Goal: Transaction & Acquisition: Obtain resource

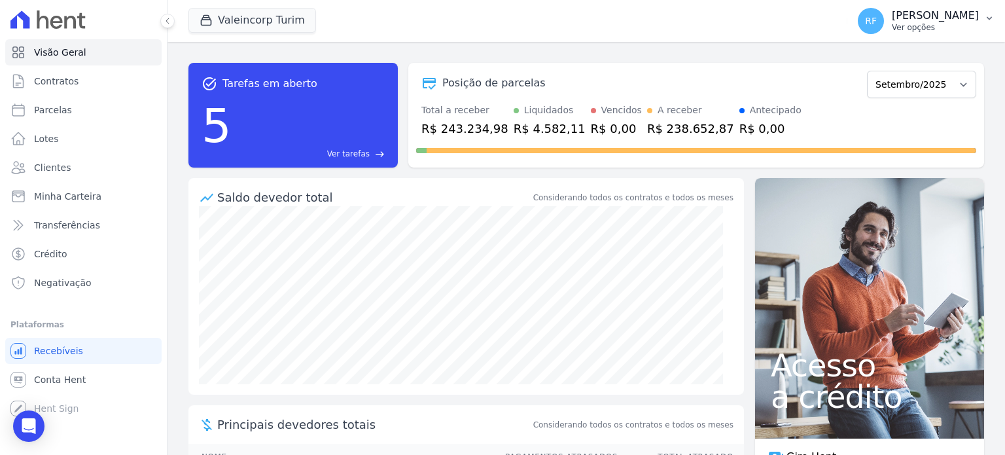
click at [960, 23] on p "Ver opções" at bounding box center [934, 27] width 87 height 10
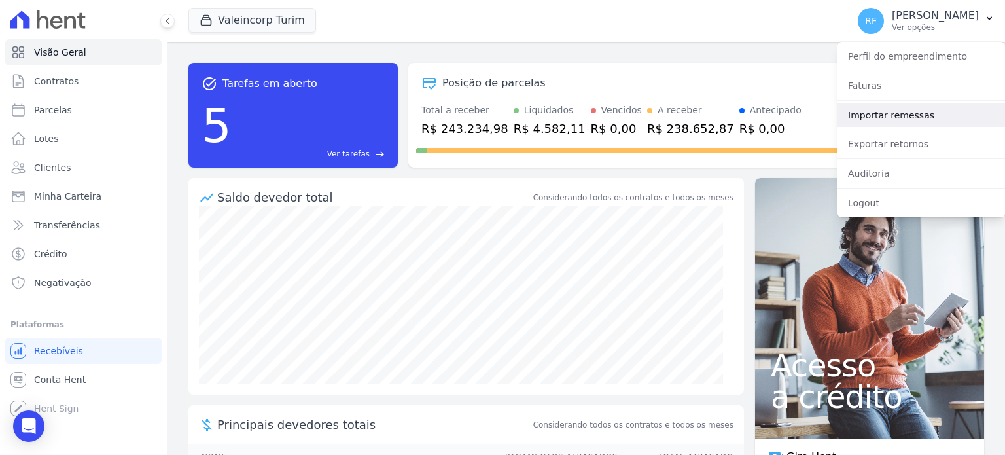
click at [892, 118] on link "Importar remessas" at bounding box center [920, 115] width 167 height 24
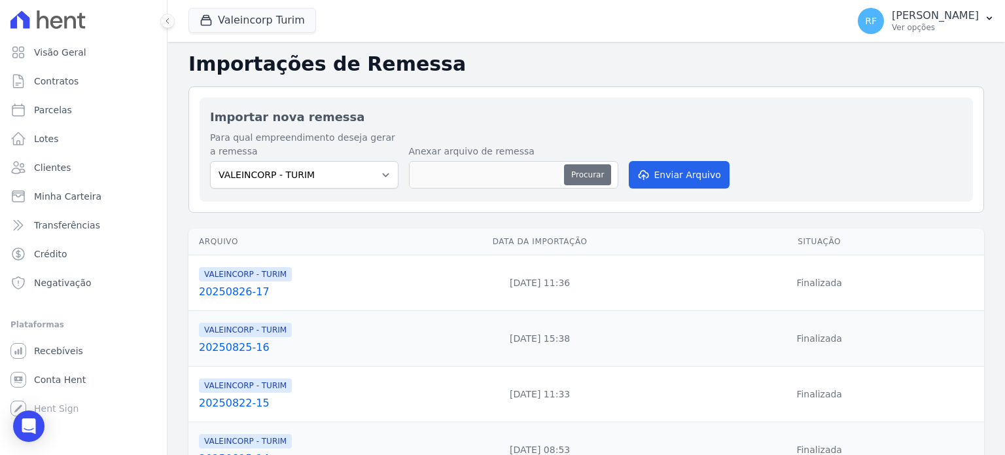
click at [579, 175] on button "Procurar" at bounding box center [587, 174] width 47 height 21
click at [385, 175] on select "VALEINCORP - TURIM" at bounding box center [304, 174] width 188 height 27
click at [591, 171] on button "Procurar" at bounding box center [587, 174] width 47 height 21
click at [581, 170] on button "Procurar" at bounding box center [587, 174] width 47 height 21
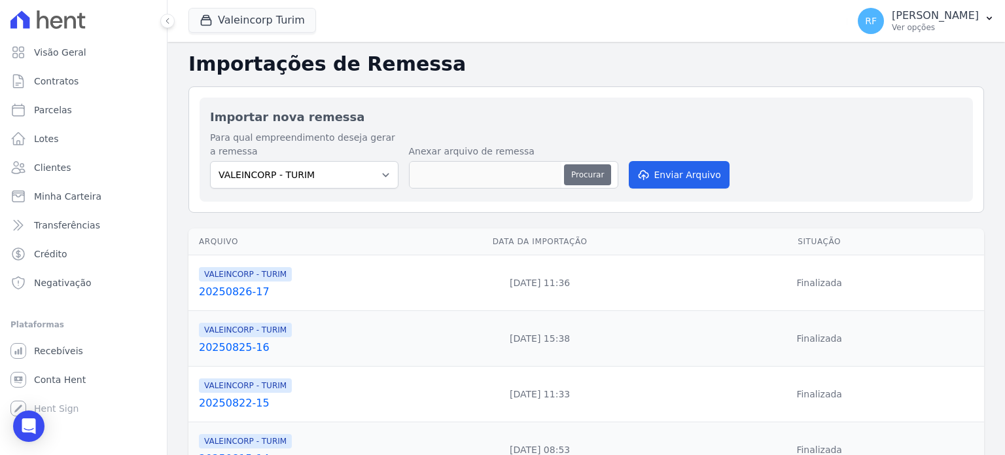
click at [571, 177] on button "Procurar" at bounding box center [587, 174] width 47 height 21
type input "20250902-18"
click at [669, 184] on button "Enviar Arquivo" at bounding box center [679, 174] width 101 height 27
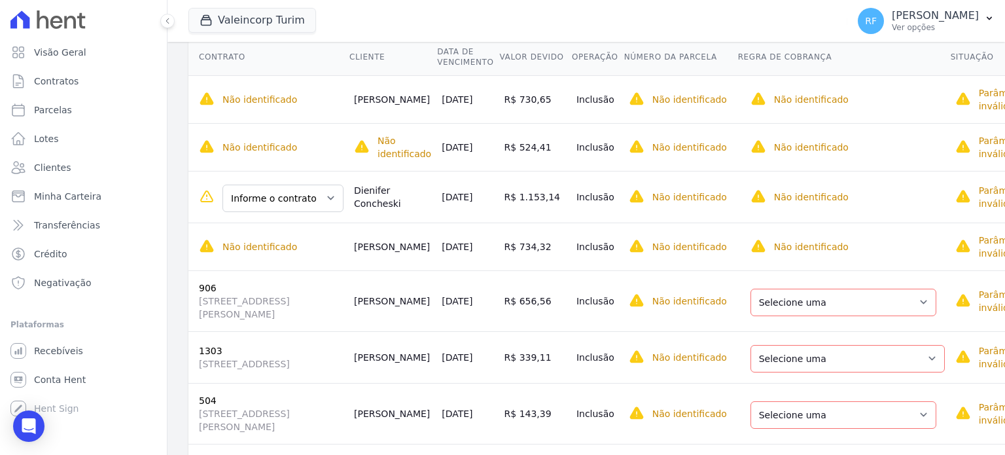
scroll to position [76, 0]
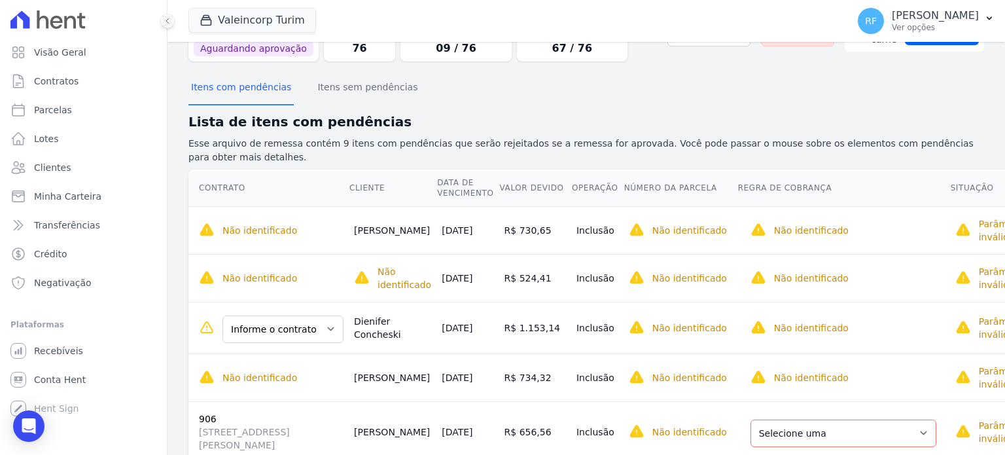
click at [500, 321] on td "R$ 1.153,14" at bounding box center [535, 328] width 72 height 52
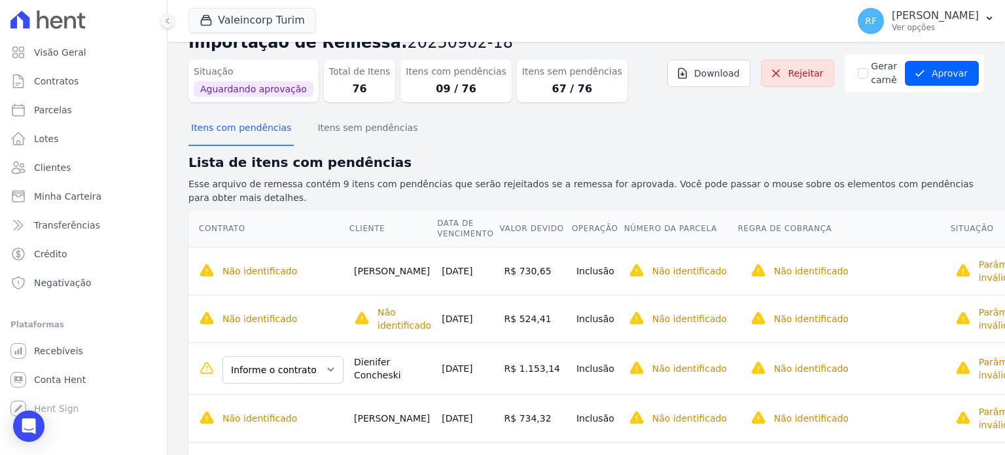
scroll to position [0, 0]
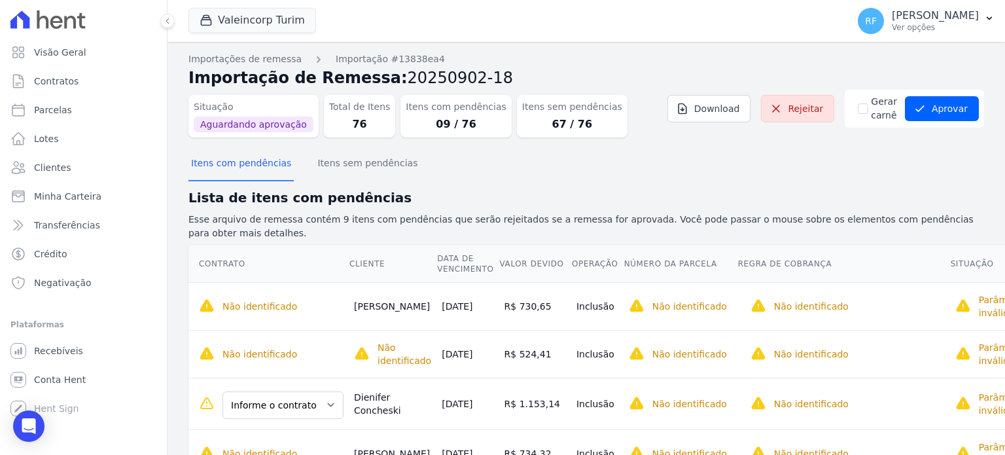
click at [534, 114] on div "Itens sem pendências 67 / 76" at bounding box center [572, 116] width 111 height 43
click at [443, 117] on dd "09 / 76" at bounding box center [456, 124] width 100 height 16
click at [329, 122] on dd "76" at bounding box center [359, 124] width 61 height 16
click at [522, 112] on dt "Itens sem pendências" at bounding box center [572, 107] width 100 height 14
click at [332, 171] on button "Itens sem pendências" at bounding box center [367, 164] width 105 height 34
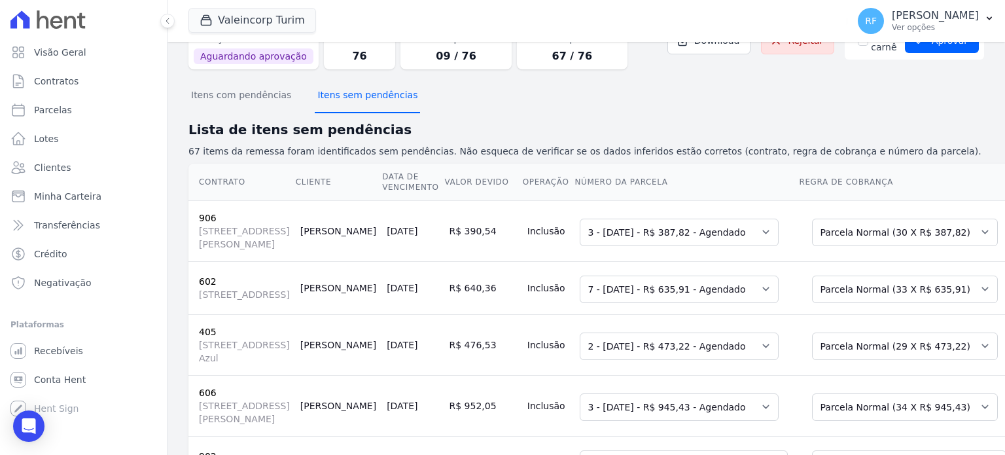
scroll to position [131, 0]
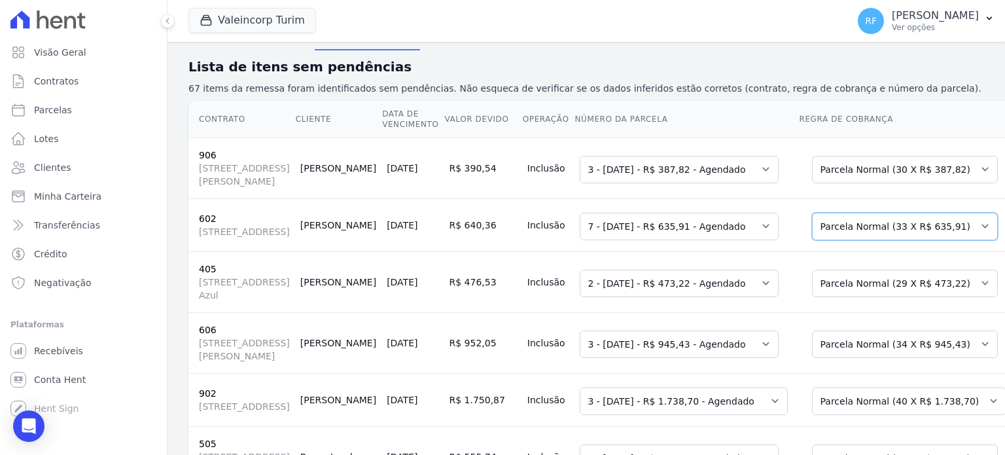
click at [886, 240] on select "Selecione uma Nova Parcela Avulsa Parcela Avulsa Existente Parcela Normal (33 X…" at bounding box center [905, 226] width 186 height 27
click at [683, 240] on select "Selecione uma 5 - [DATE] - R$ 630,17 - Vencido 6 - [DATE] - R$ 635,91 - Agendad…" at bounding box center [678, 226] width 199 height 27
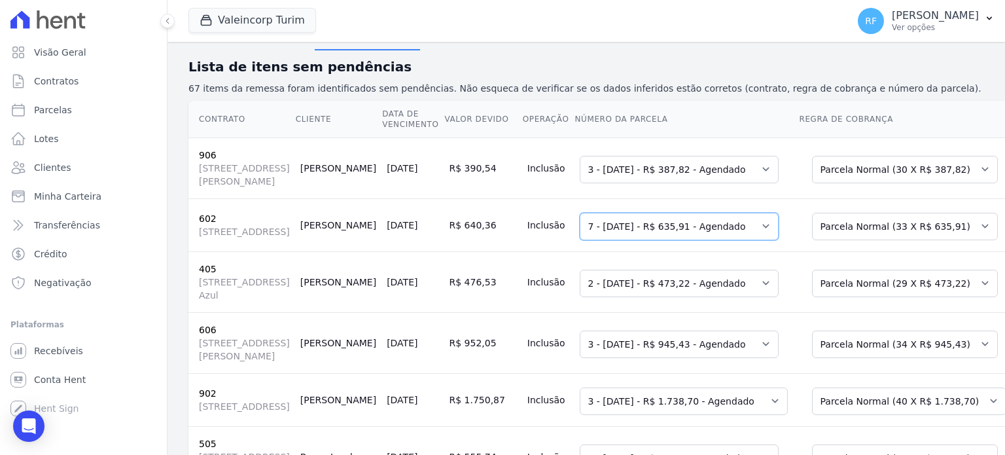
click at [683, 240] on select "Selecione uma 5 - [DATE] - R$ 630,17 - Vencido 6 - [DATE] - R$ 635,91 - Agendad…" at bounding box center [678, 226] width 199 height 27
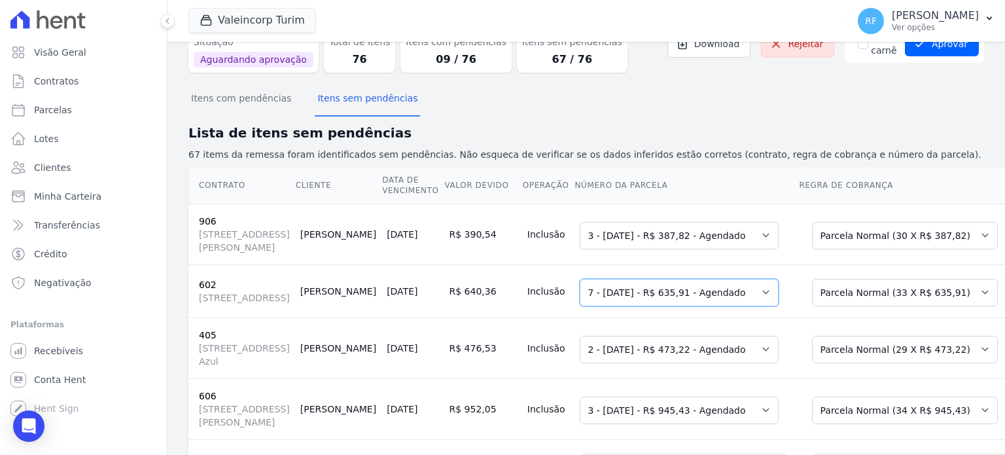
scroll to position [65, 0]
click at [699, 305] on select "Selecione uma 5 - [DATE] - R$ 630,17 - Vencido 6 - [DATE] - R$ 635,91 - Agendad…" at bounding box center [678, 291] width 199 height 27
click at [689, 305] on select "Selecione uma 5 - [DATE] - R$ 630,17 - Vencido 6 - [DATE] - R$ 635,91 - Agendad…" at bounding box center [678, 291] width 199 height 27
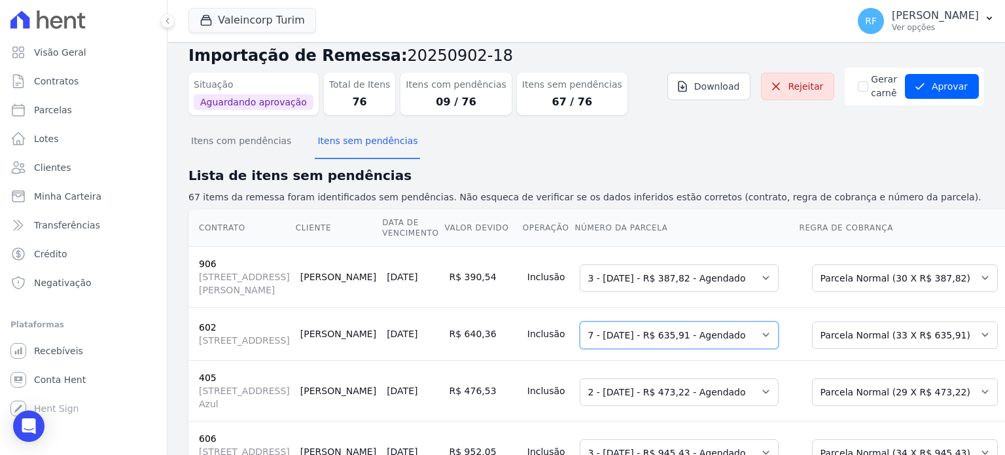
scroll to position [0, 0]
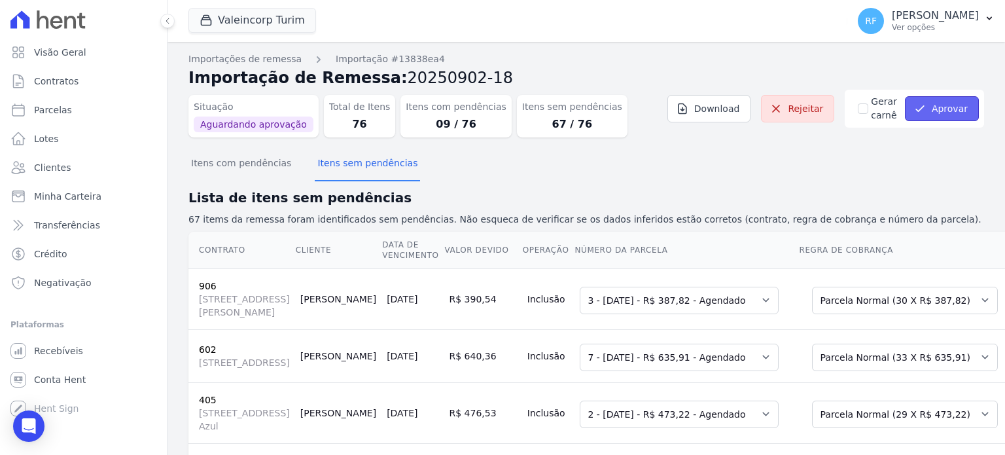
click at [919, 112] on button "Aprovar" at bounding box center [942, 108] width 74 height 25
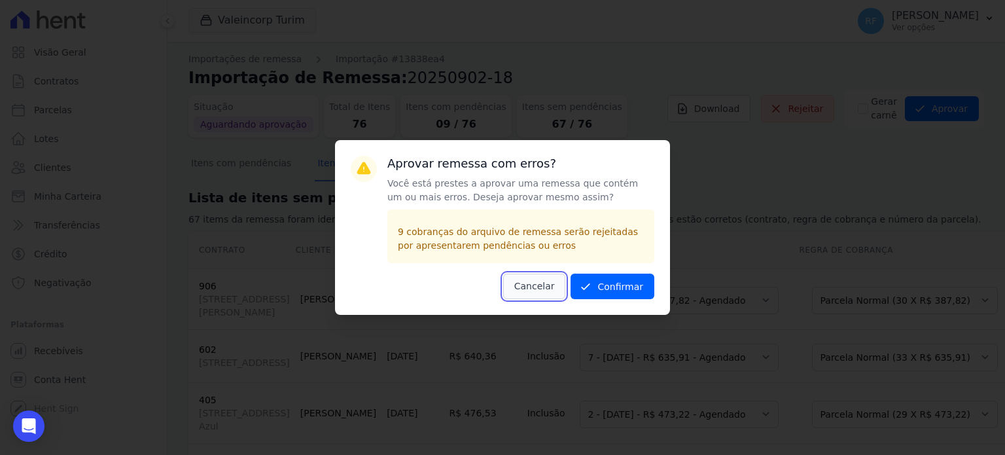
click at [546, 290] on button "Cancelar" at bounding box center [534, 286] width 63 height 26
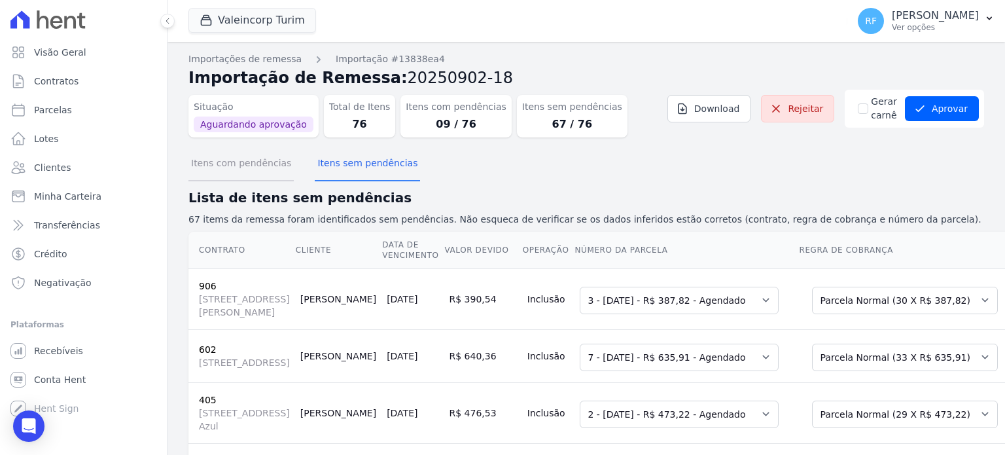
click at [262, 163] on button "Itens com pendências" at bounding box center [240, 164] width 105 height 34
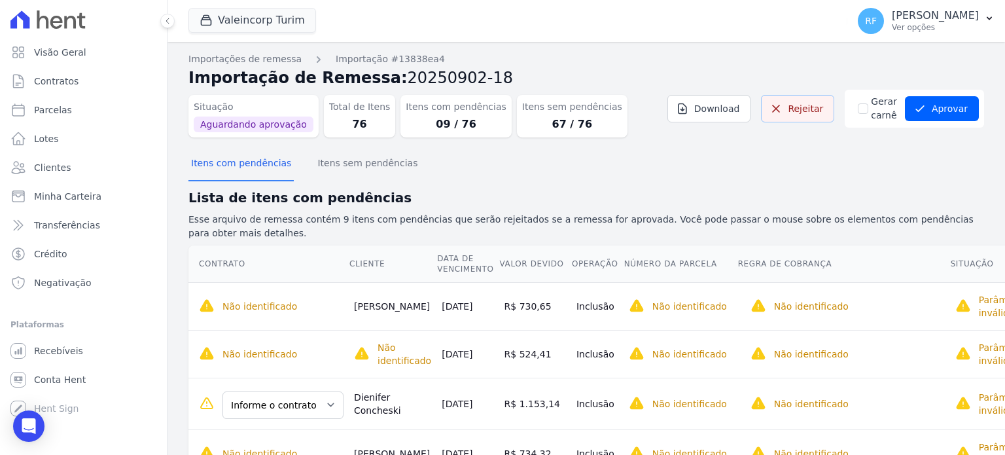
click at [788, 117] on link "Rejeitar" at bounding box center [797, 108] width 73 height 27
click at [769, 118] on link "Rejeitar" at bounding box center [797, 108] width 73 height 27
click at [335, 117] on dd "76" at bounding box center [359, 124] width 61 height 16
click at [332, 169] on button "Itens sem pendências" at bounding box center [367, 164] width 105 height 34
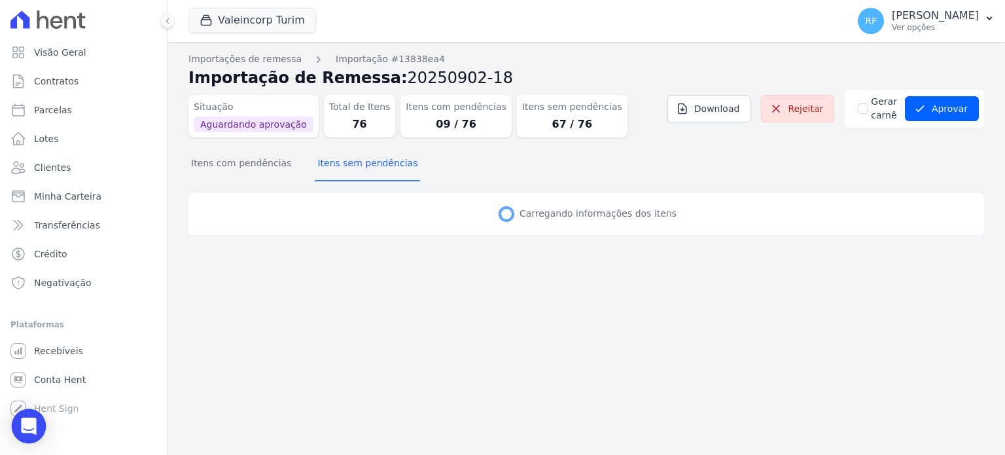
click at [20, 431] on div "Open Intercom Messenger" at bounding box center [29, 426] width 35 height 35
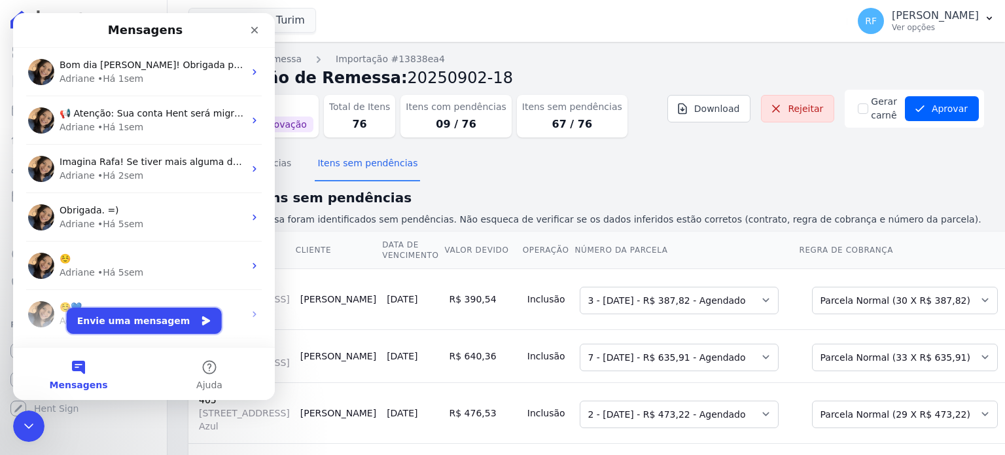
click at [159, 320] on button "Envie uma mensagem" at bounding box center [144, 320] width 155 height 26
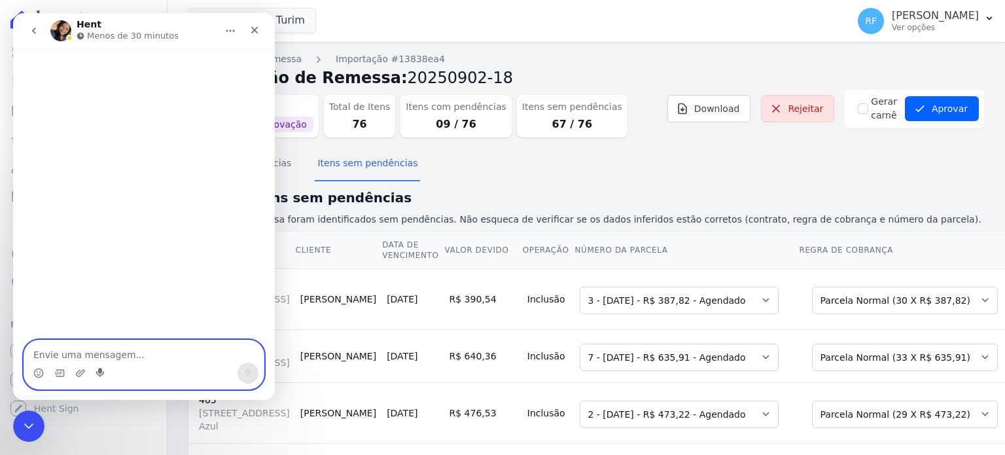
click at [100, 372] on icon "Start recording" at bounding box center [100, 372] width 8 height 9
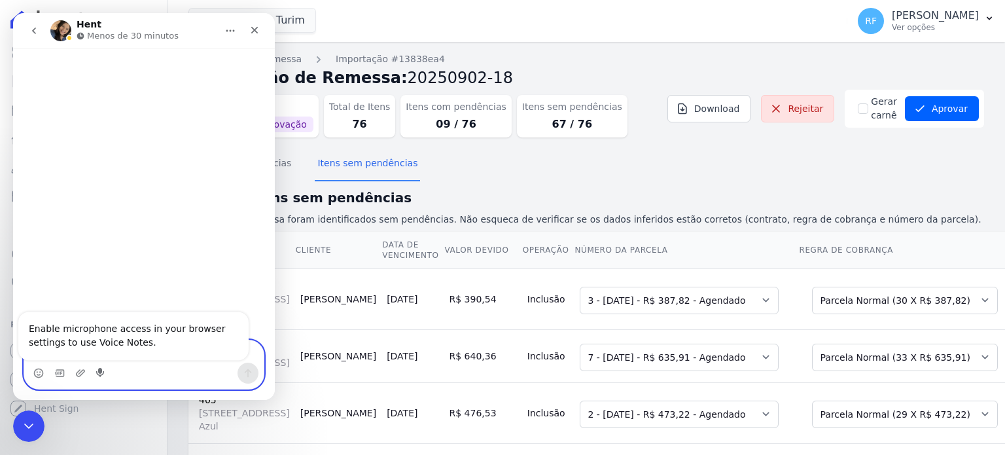
click at [103, 373] on icon "Start recording" at bounding box center [100, 372] width 8 height 9
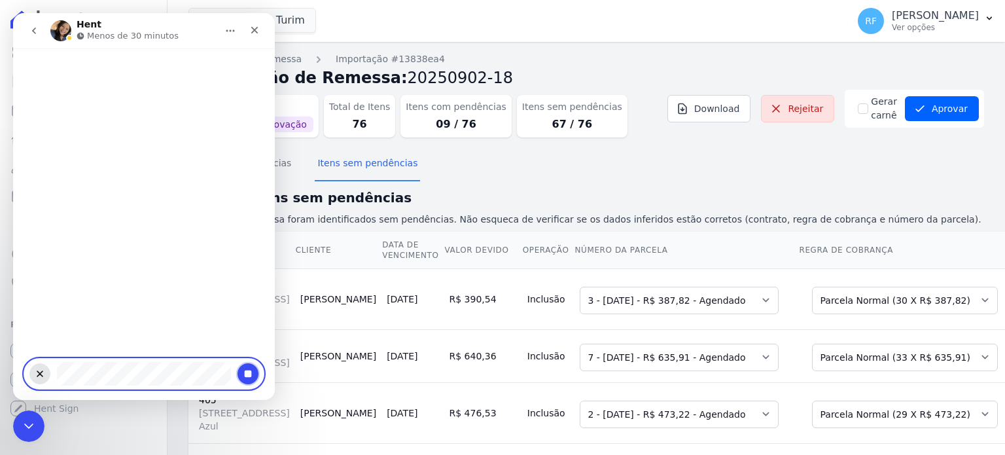
click at [245, 373] on icon "Stop recording" at bounding box center [248, 373] width 7 height 7
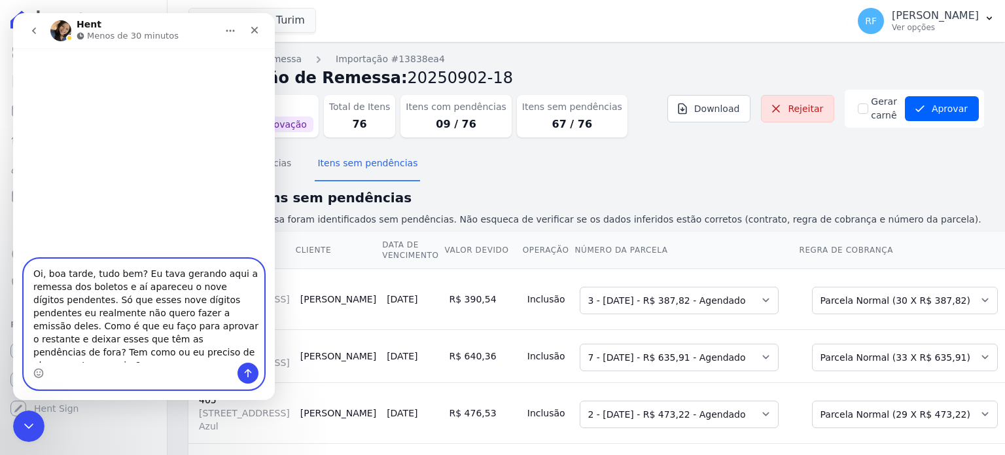
drag, startPoint x: 76, startPoint y: 305, endPoint x: 137, endPoint y: 290, distance: 63.5
click at [136, 290] on textarea "Oi, boa tarde, tudo bem? Eu tava gerando aqui a remessa dos boletos e aí aparec…" at bounding box center [143, 310] width 239 height 103
click at [225, 292] on textarea "Oi, boa tarde, tudo bem? Eu tava gerando aqui a remessa dos boletos e aí aparec…" at bounding box center [143, 310] width 239 height 103
drag, startPoint x: 231, startPoint y: 290, endPoint x: 204, endPoint y: 295, distance: 27.2
click at [204, 295] on textarea "Oi, boa tarde, tudo bem? Eu tava gerando aqui a remessa dos boletos e aí aparec…" at bounding box center [143, 310] width 239 height 103
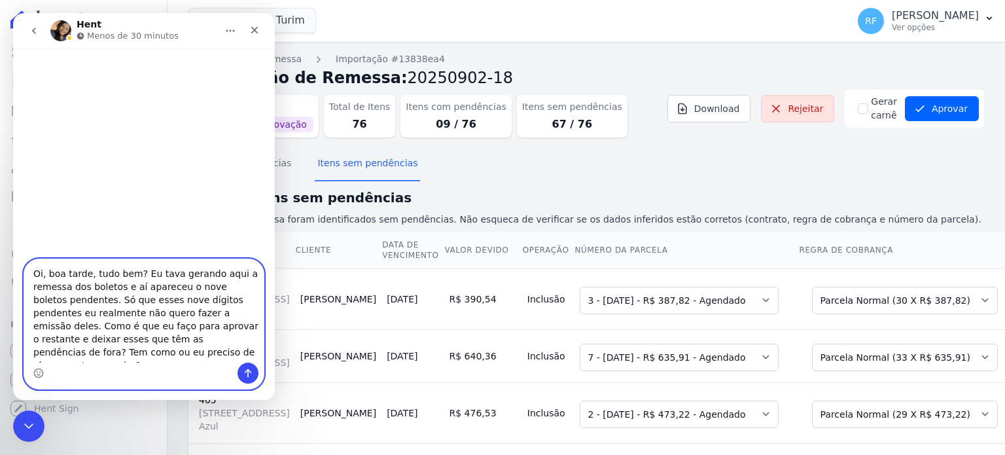
click at [73, 305] on textarea "Oi, boa tarde, tudo bem? Eu tava gerando aqui a remessa dos boletos e aí aparec…" at bounding box center [143, 310] width 239 height 103
drag, startPoint x: 73, startPoint y: 304, endPoint x: 44, endPoint y: 300, distance: 28.4
click at [44, 300] on textarea "Oi, boa tarde, tudo bem? Eu tava gerando aqui a remessa dos boletos e aí aparec…" at bounding box center [143, 310] width 239 height 103
click at [133, 323] on textarea "Oi, boa tarde, tudo bem? Eu tava gerando aqui a remessa dos boletos e aí aparec…" at bounding box center [143, 310] width 239 height 103
drag, startPoint x: 183, startPoint y: 301, endPoint x: 158, endPoint y: 301, distance: 25.5
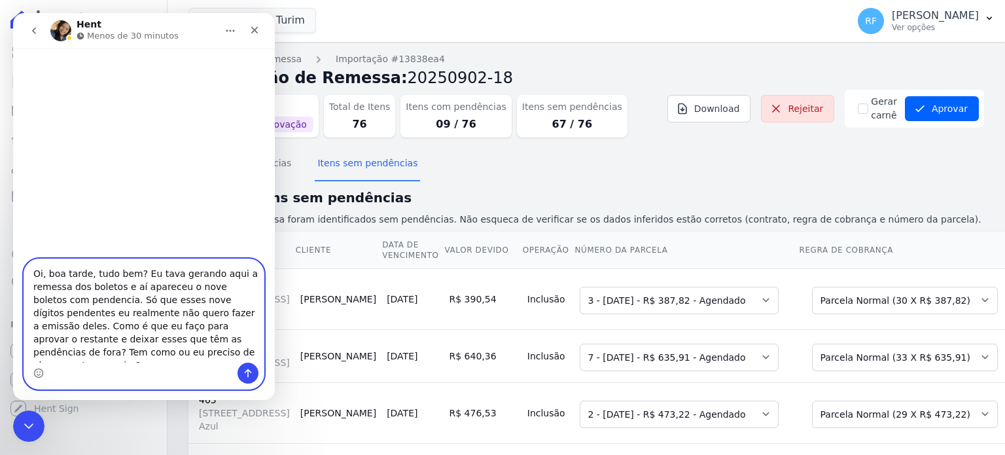
click at [158, 301] on textarea "Oi, boa tarde, tudo bem? Eu tava gerando aqui a remessa dos boletos e aí aparec…" at bounding box center [143, 310] width 239 height 103
click at [188, 339] on textarea "Oi, boa tarde, tudo bem? Eu tava gerando aqui a remessa dos boletos e aí aparec…" at bounding box center [143, 310] width 239 height 103
click at [199, 341] on textarea "Oi, boa tarde, tudo bem? Eu tava gerando aqui a remessa dos boletos e aí aparec…" at bounding box center [143, 310] width 239 height 103
drag, startPoint x: 78, startPoint y: 355, endPoint x: 29, endPoint y: 353, distance: 49.1
click at [29, 353] on textarea "Oi, boa tarde, tudo bem? Eu tava gerando aqui a remessa dos boletos e aí aparec…" at bounding box center [143, 310] width 239 height 103
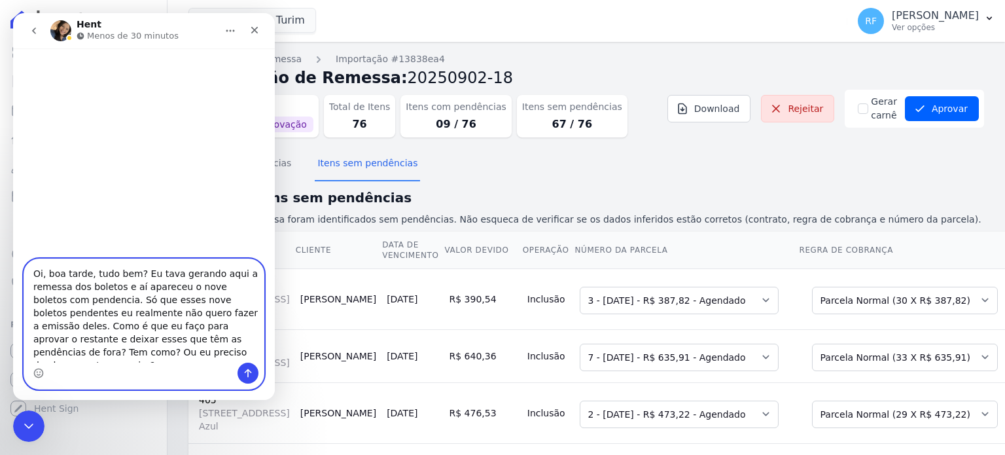
click at [29, 353] on textarea "Oi, boa tarde, tudo bem? Eu tava gerando aqui a remessa dos boletos e aí aparec…" at bounding box center [143, 310] width 239 height 103
type textarea "Oi, boa tarde, tudo bem? Eu tava gerando aqui a remessa dos boletos e aí aparec…"
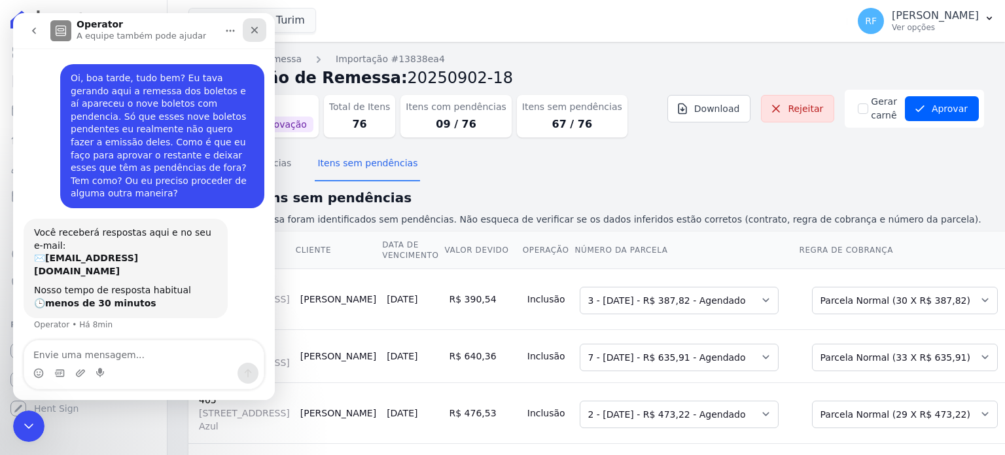
click at [254, 30] on icon "Fechar" at bounding box center [254, 30] width 7 height 7
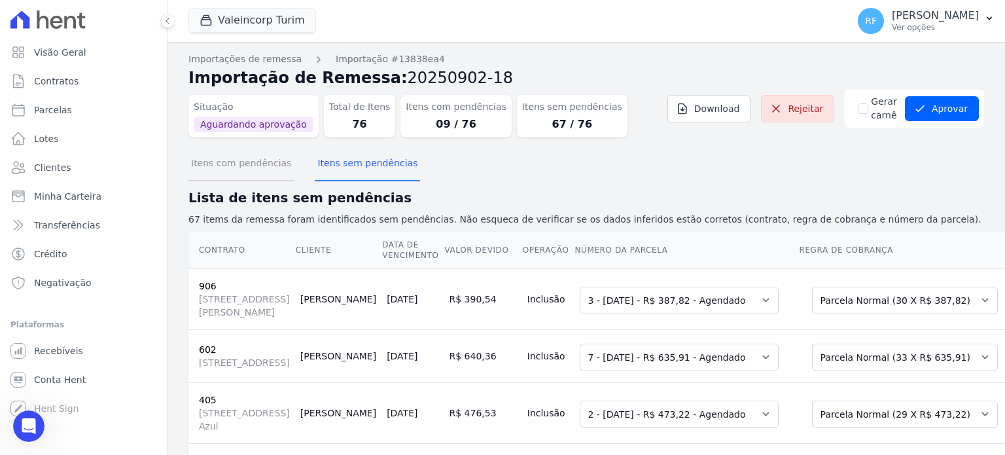
click at [267, 165] on button "Itens com pendências" at bounding box center [240, 164] width 105 height 34
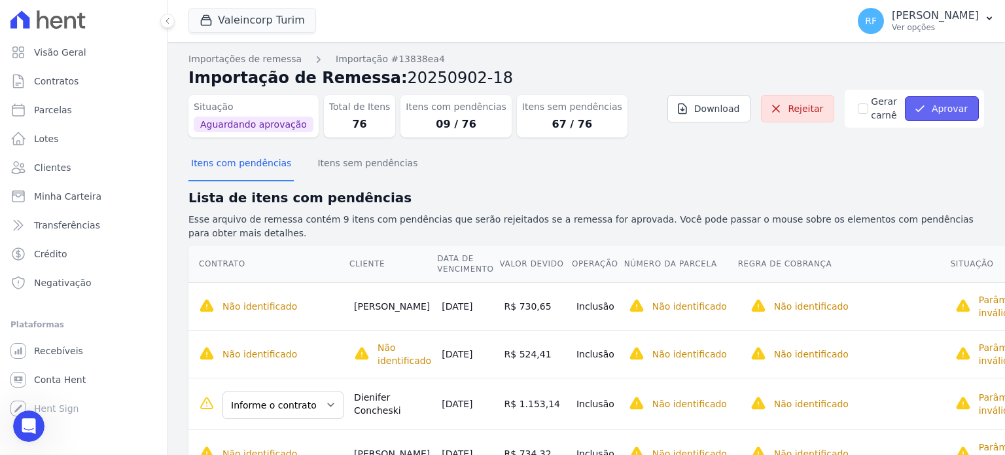
click at [918, 114] on icon "submit" at bounding box center [919, 108] width 13 height 13
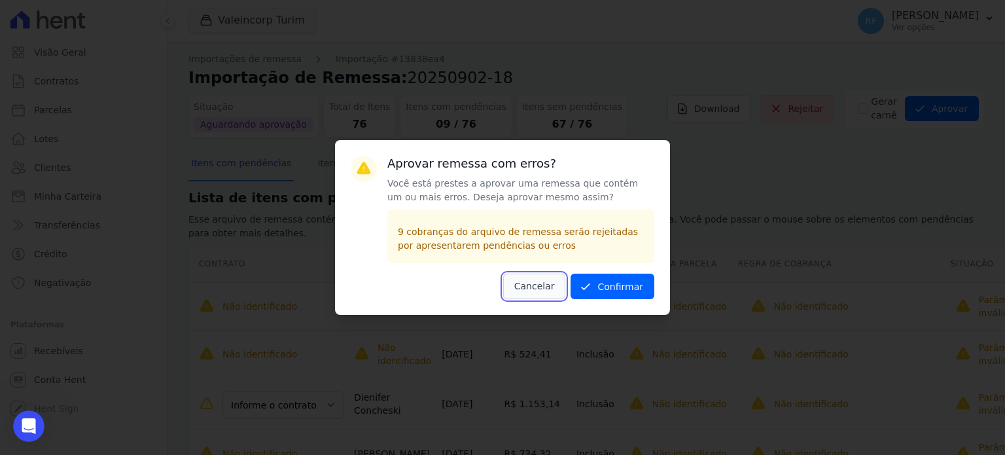
click at [540, 288] on button "Cancelar" at bounding box center [534, 286] width 63 height 26
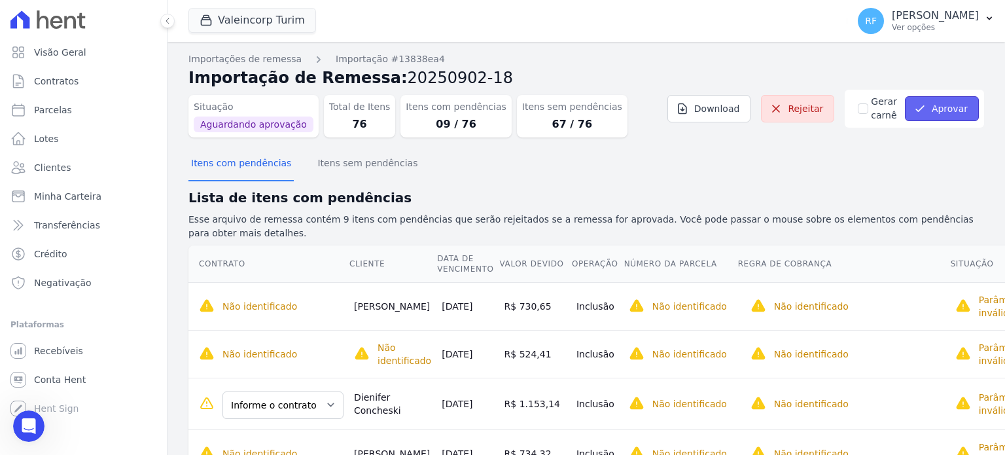
click at [937, 118] on button "Aprovar" at bounding box center [942, 108] width 74 height 25
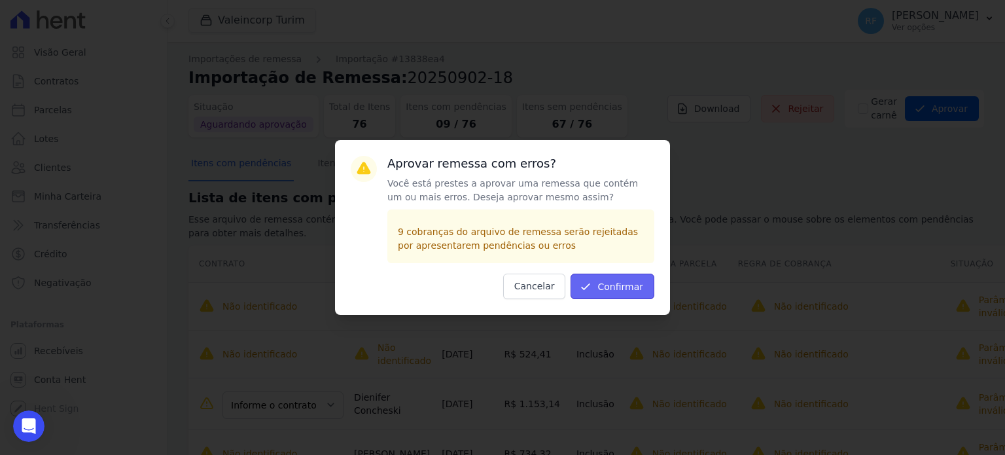
click at [605, 290] on button "Confirmar" at bounding box center [612, 286] width 84 height 26
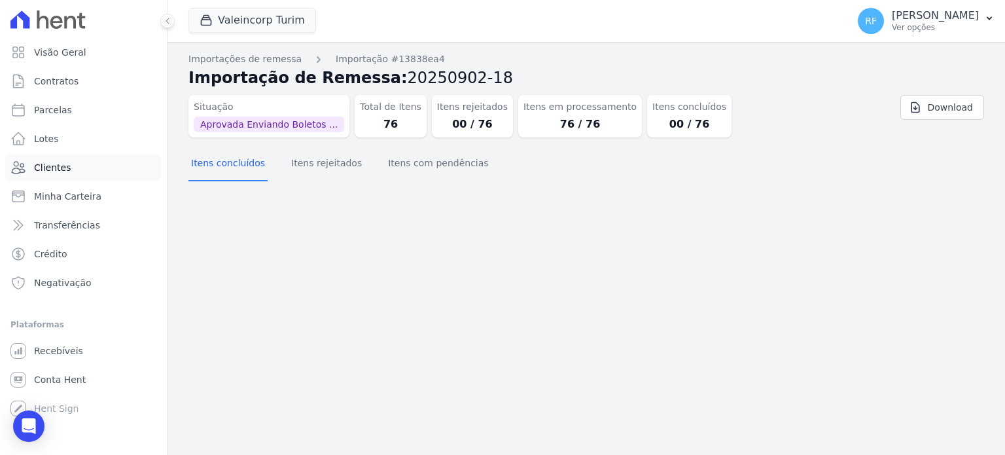
click at [37, 164] on span "Clientes" at bounding box center [52, 167] width 37 height 13
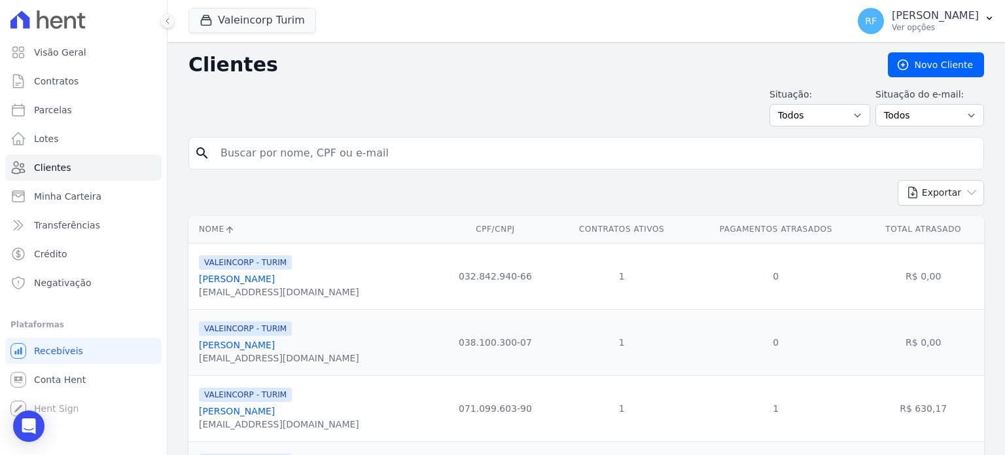
click at [401, 163] on input "search" at bounding box center [595, 153] width 765 height 26
click at [403, 150] on input "search" at bounding box center [595, 153] width 765 height 26
click at [60, 106] on span "Parcelas" at bounding box center [53, 109] width 38 height 13
select select
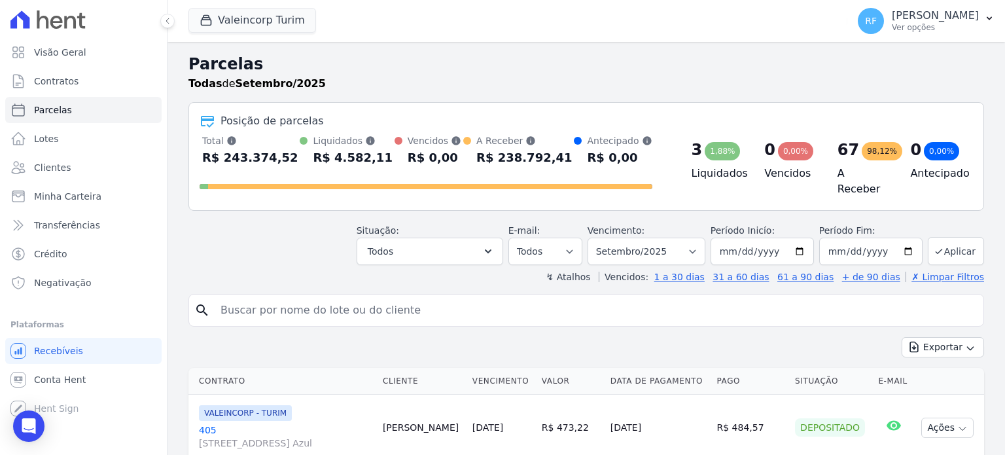
click at [317, 303] on input "search" at bounding box center [595, 310] width 765 height 26
type input "[PERSON_NAME]"
select select
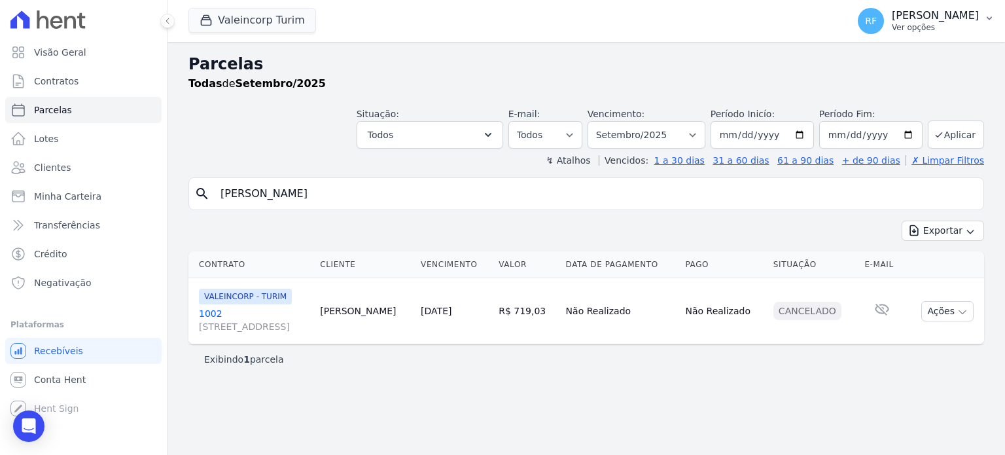
click at [917, 18] on p "[PERSON_NAME]" at bounding box center [934, 15] width 87 height 13
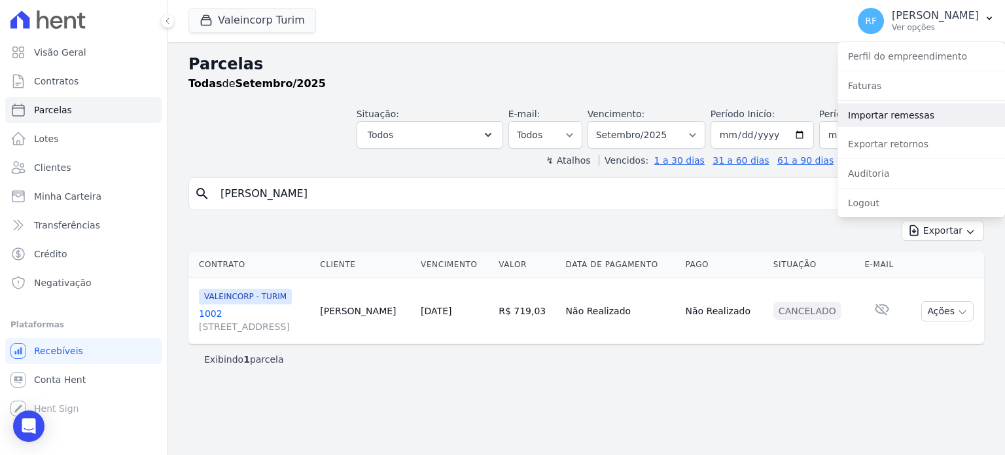
click at [898, 113] on link "Importar remessas" at bounding box center [920, 115] width 167 height 24
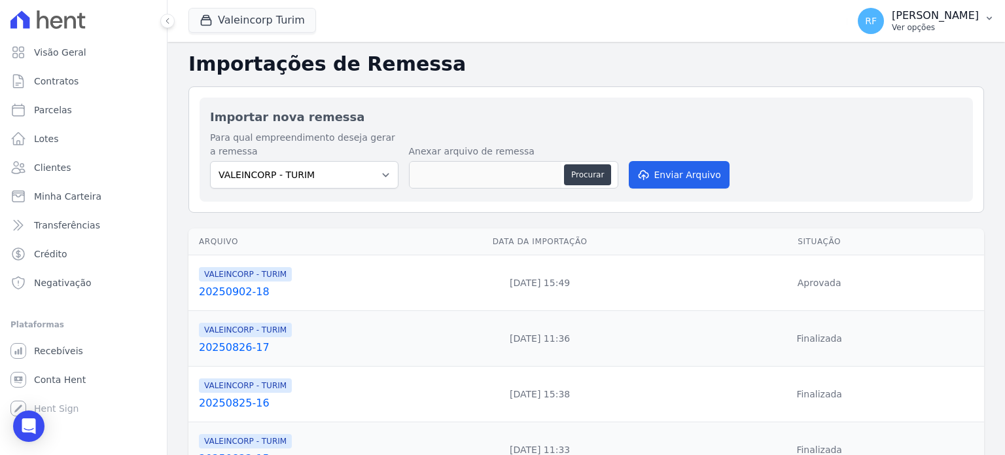
click at [931, 18] on p "[PERSON_NAME]" at bounding box center [934, 15] width 87 height 13
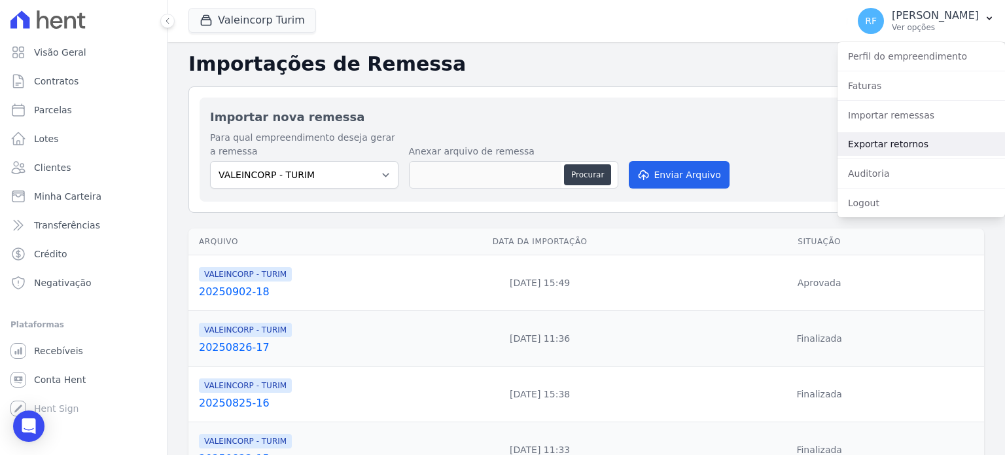
click at [905, 140] on link "Exportar retornos" at bounding box center [920, 144] width 167 height 24
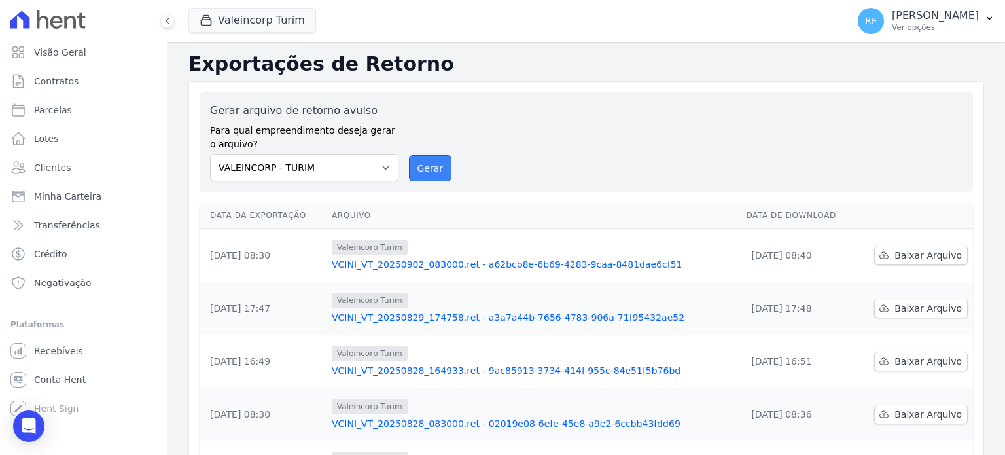
click at [434, 162] on button "Gerar" at bounding box center [430, 168] width 43 height 26
click at [890, 253] on link "Baixar Arquivo" at bounding box center [921, 255] width 94 height 20
